Goal: Find contact information: Find contact information

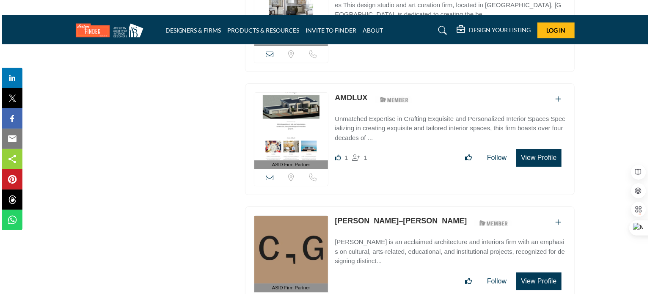
scroll to position [1270, 0]
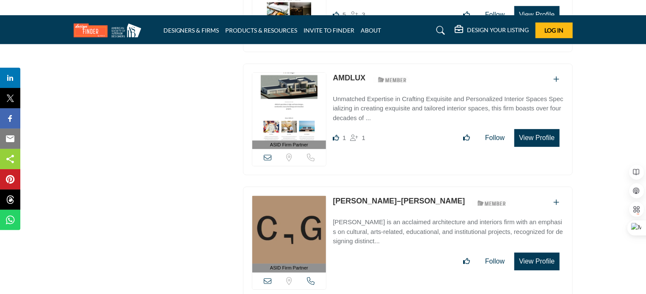
click at [518, 253] on button "View Profile" at bounding box center [537, 262] width 45 height 18
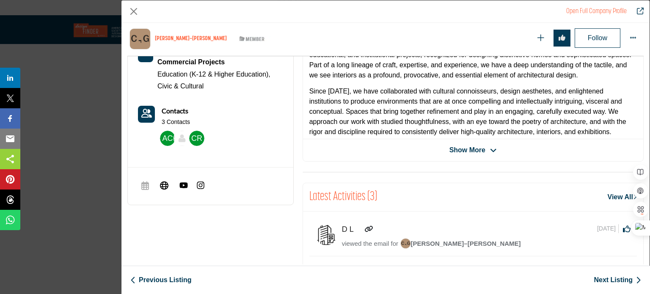
scroll to position [203, 0]
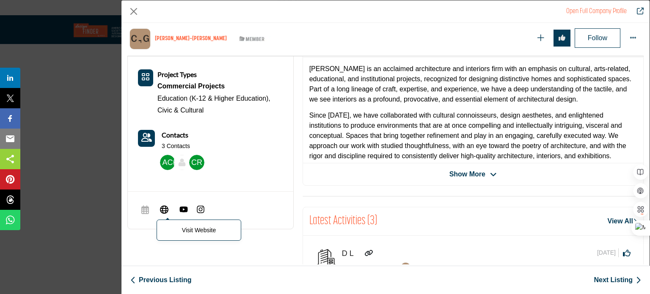
click at [162, 205] on icon "Company Data Modal" at bounding box center [164, 209] width 8 height 10
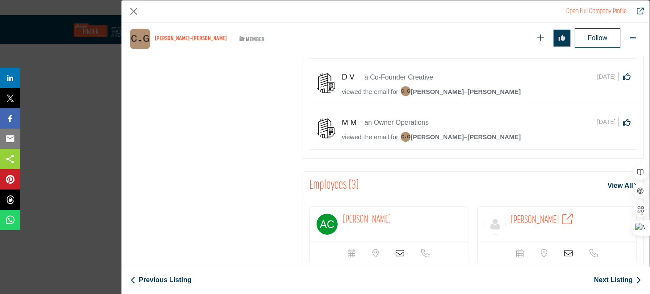
scroll to position [525, 0]
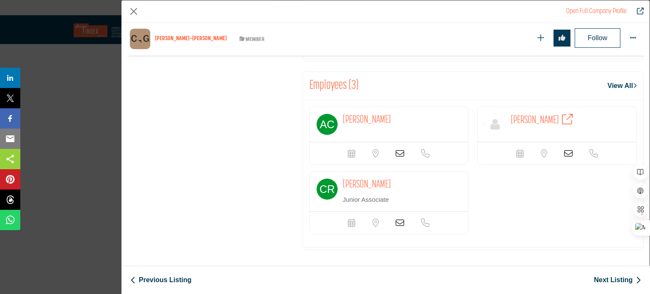
click at [399, 220] on icon "Company Data Modal" at bounding box center [400, 223] width 8 height 8
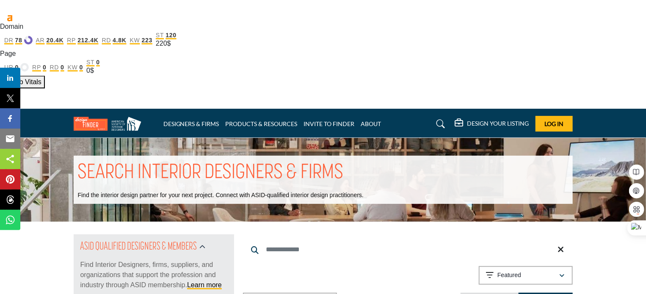
click at [156, 260] on p "Find Interior Designers, firms, suppliers, and organizations that support the p…" at bounding box center [153, 275] width 147 height 30
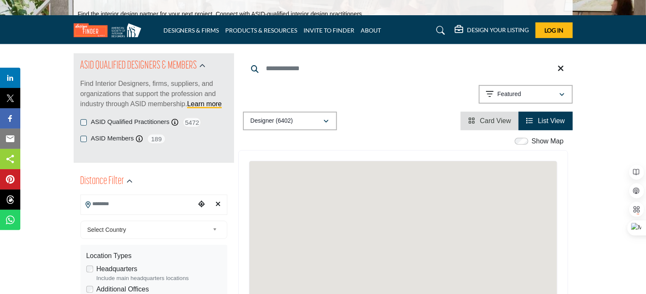
click at [145, 196] on input "Search Location" at bounding box center [138, 204] width 114 height 17
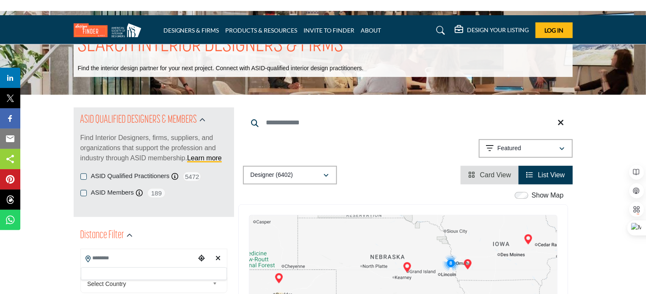
click at [145, 250] on input "Search Location" at bounding box center [138, 258] width 114 height 17
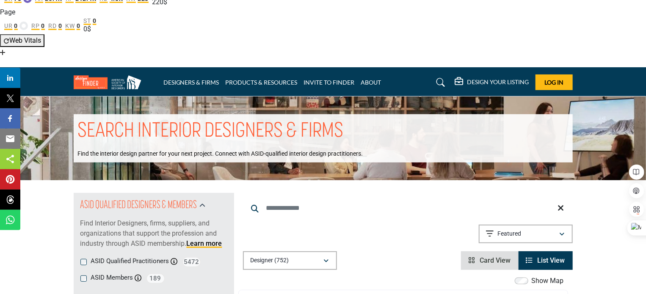
scroll to position [85, 0]
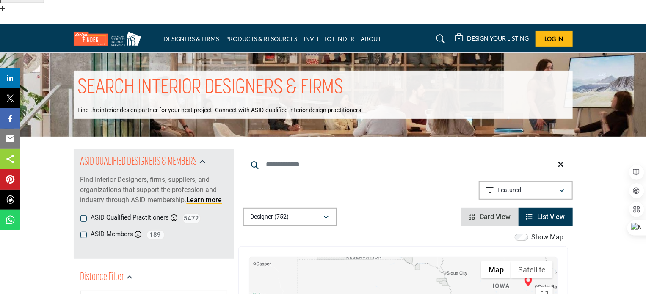
type input "*****"
type input "***"
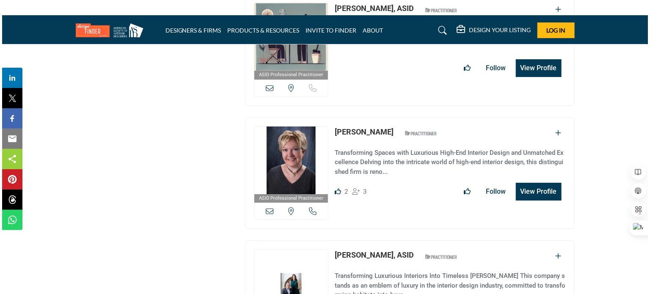
scroll to position [1313, 0]
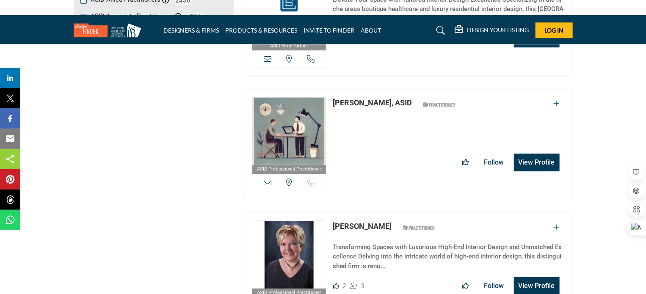
click at [525, 277] on button "View Profile" at bounding box center [537, 286] width 46 height 18
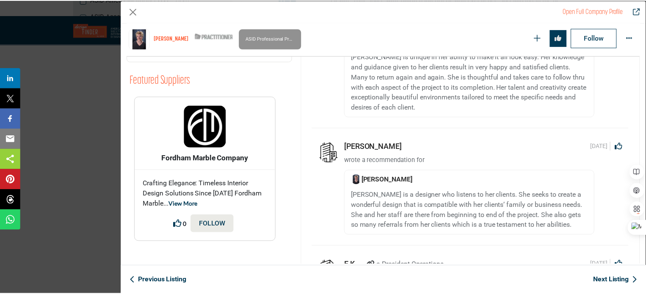
scroll to position [796, 0]
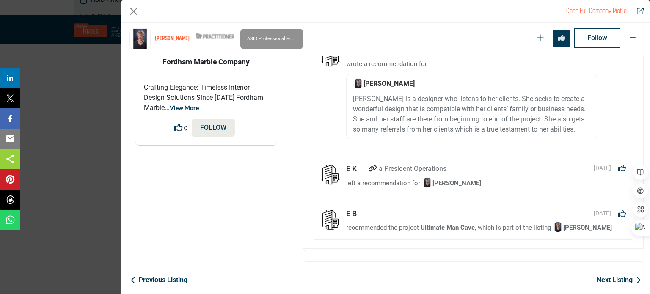
click at [33, 106] on div "Open Full Company Profile [PERSON_NAME] ASID Qualified Practitioner who validat…" at bounding box center [325, 147] width 650 height 294
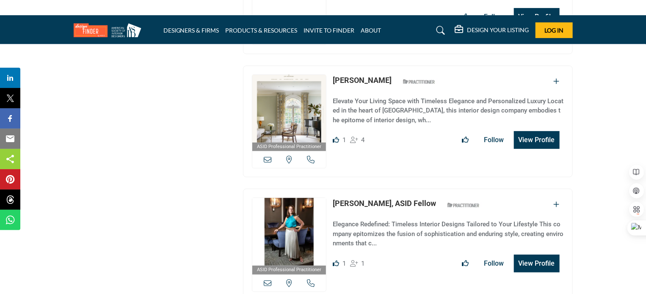
scroll to position [1779, 0]
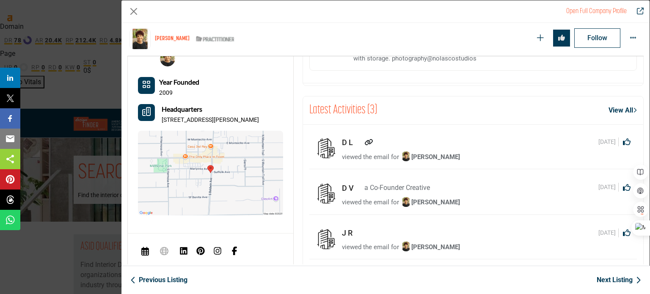
scroll to position [839, 0]
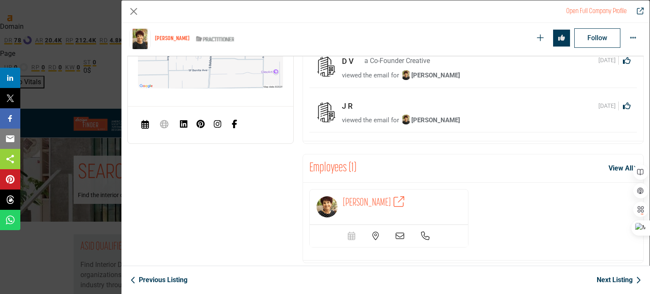
click at [376, 199] on span "[PERSON_NAME]" at bounding box center [367, 203] width 48 height 11
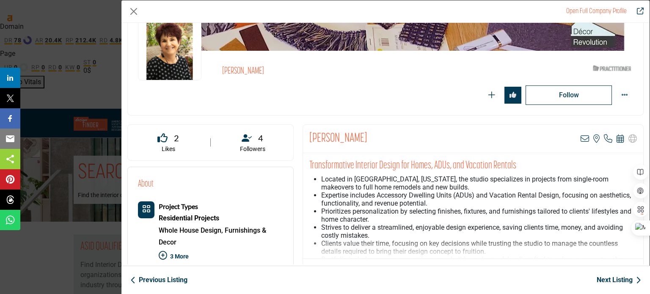
scroll to position [0, 0]
